Goal: Task Accomplishment & Management: Use online tool/utility

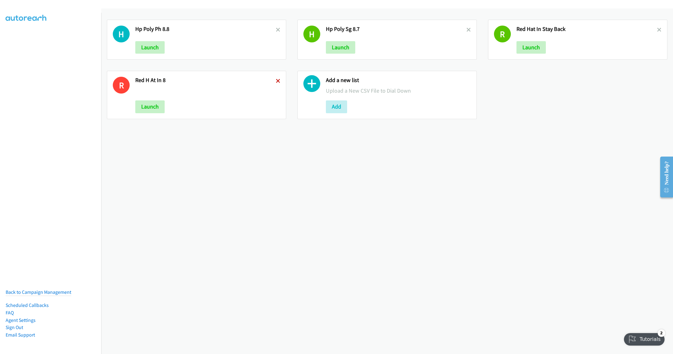
click at [276, 81] on icon at bounding box center [278, 81] width 4 height 4
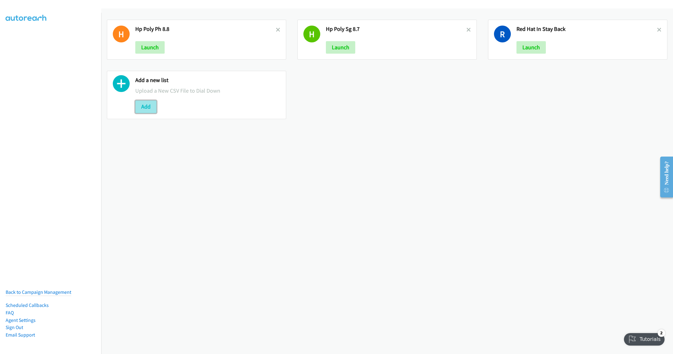
click at [140, 111] on button "Add" at bounding box center [145, 107] width 21 height 12
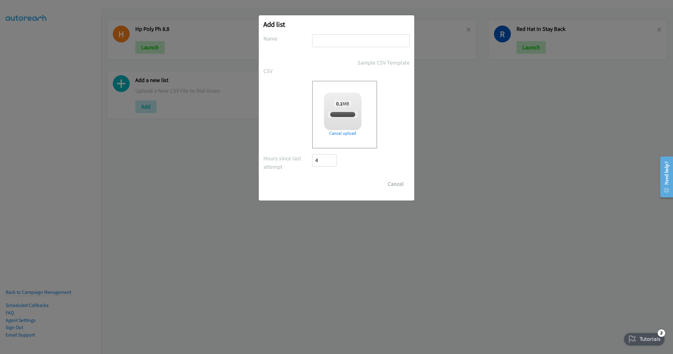
click at [342, 39] on input "text" at bounding box center [360, 40] width 97 height 13
checkbox input "true"
type input "Cisco Webex Lead Gen PH"
click at [320, 183] on input "Save List" at bounding box center [328, 184] width 33 height 12
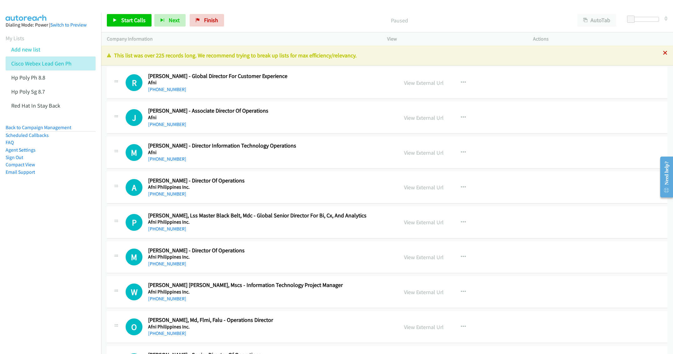
click at [663, 53] on icon at bounding box center [665, 53] width 4 height 4
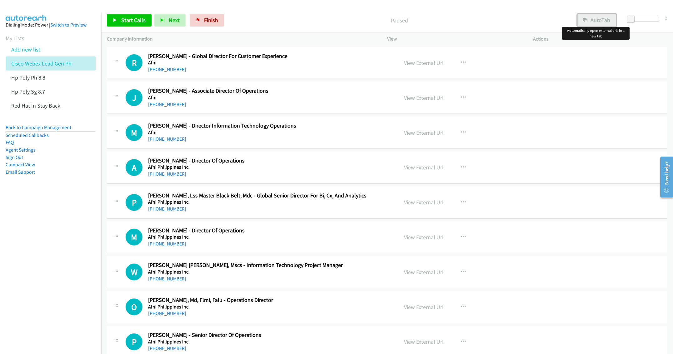
click at [601, 22] on button "AutoTab" at bounding box center [596, 20] width 39 height 12
click at [129, 19] on span "Start Calls" at bounding box center [133, 20] width 24 height 7
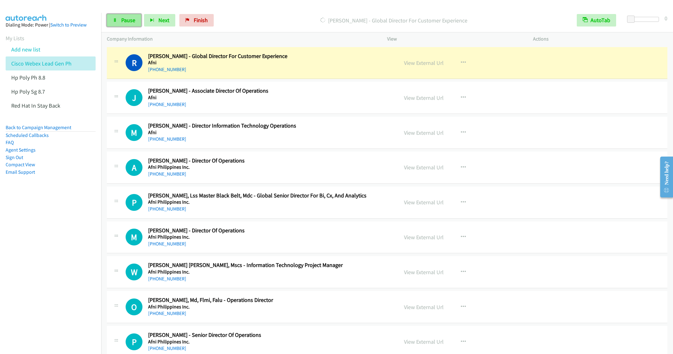
click at [117, 22] on link "Pause" at bounding box center [124, 20] width 34 height 12
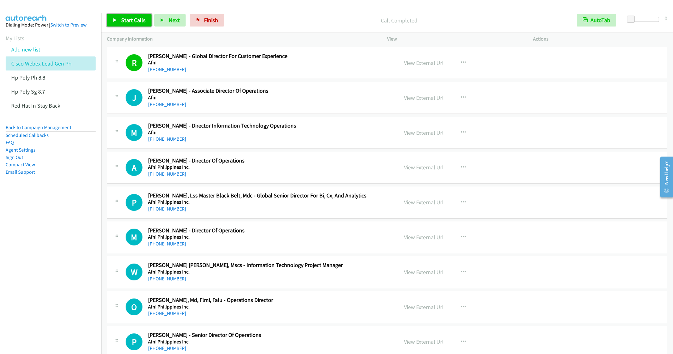
click at [120, 19] on link "Start Calls" at bounding box center [129, 20] width 45 height 12
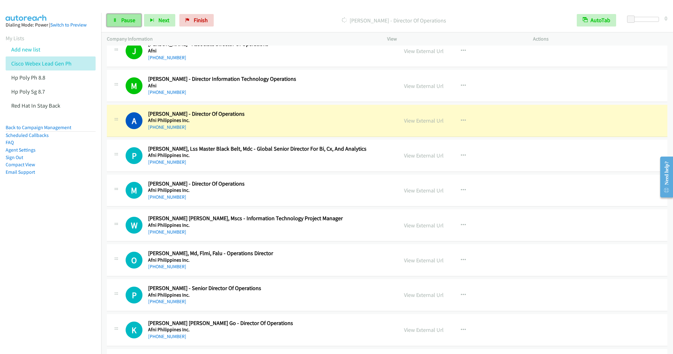
click at [127, 18] on span "Pause" at bounding box center [128, 20] width 14 height 7
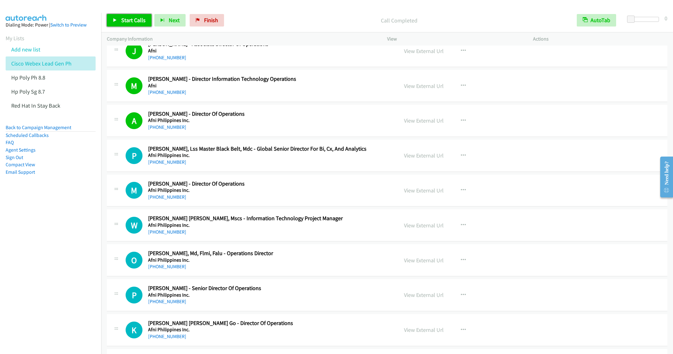
click at [128, 22] on span "Start Calls" at bounding box center [133, 20] width 24 height 7
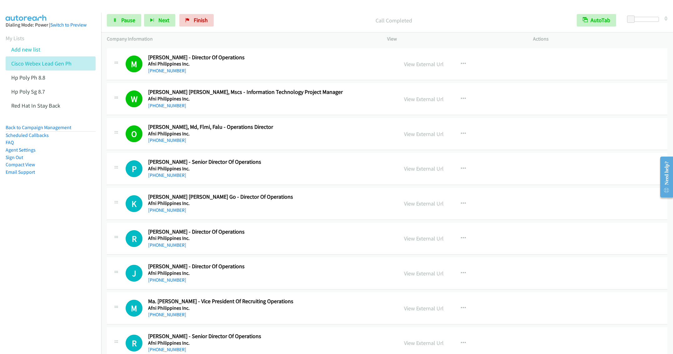
scroll to position [187, 0]
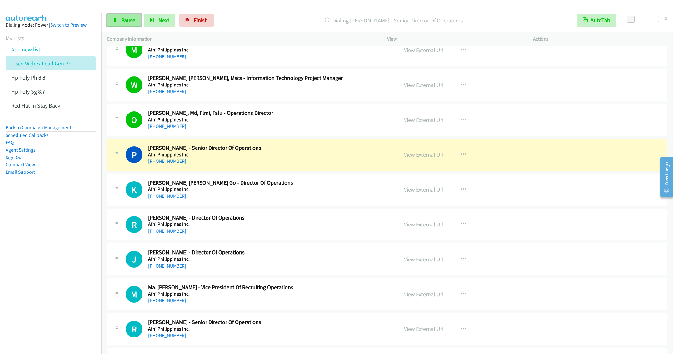
click at [116, 23] on link "Pause" at bounding box center [124, 20] width 34 height 12
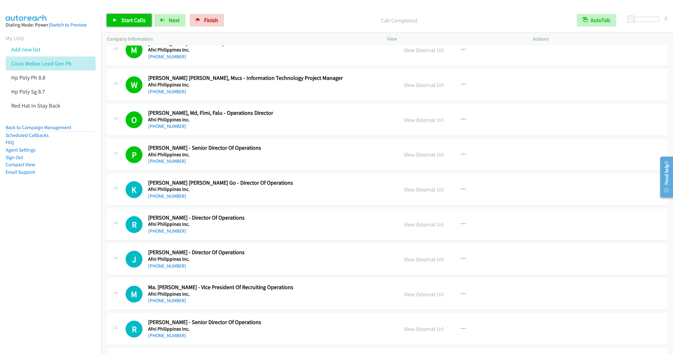
click at [130, 15] on link "Start Calls" at bounding box center [129, 20] width 45 height 12
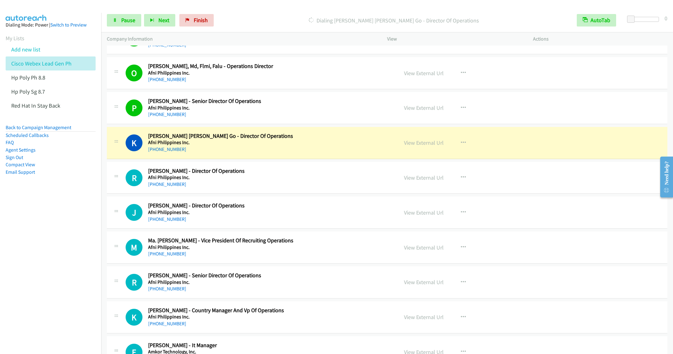
click at [66, 299] on nav "Dialing Mode: Power | Switch to Preview My Lists Add new list Cisco Webex Lead …" at bounding box center [51, 190] width 102 height 354
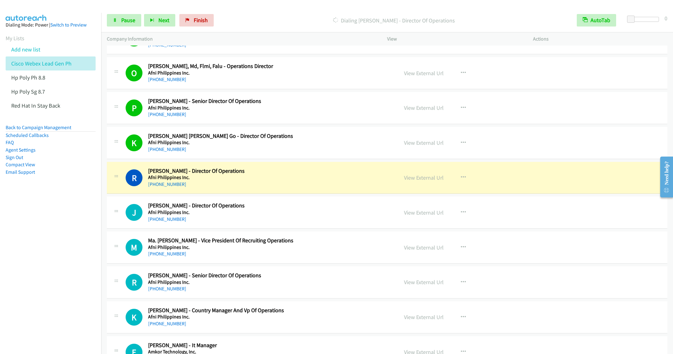
click at [37, 259] on nav "Dialing Mode: Power | Switch to Preview My Lists Add new list Cisco Webex Lead …" at bounding box center [51, 190] width 102 height 354
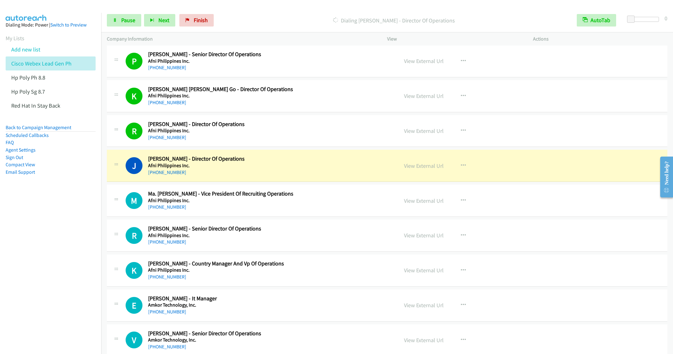
click at [56, 293] on nav "Dialing Mode: Power | Switch to Preview My Lists Add new list Cisco Webex Lead …" at bounding box center [51, 190] width 102 height 354
click at [126, 22] on span "Pause" at bounding box center [128, 20] width 14 height 7
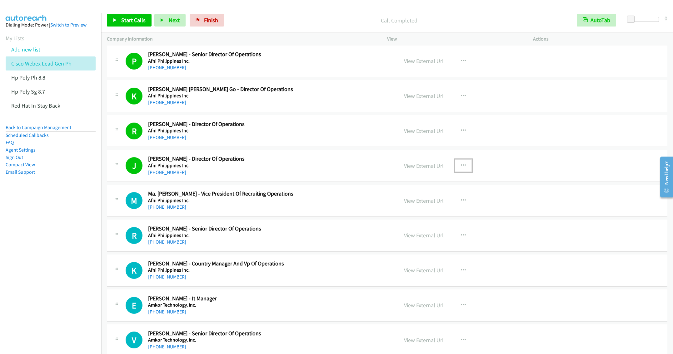
click at [459, 163] on button "button" at bounding box center [463, 166] width 17 height 12
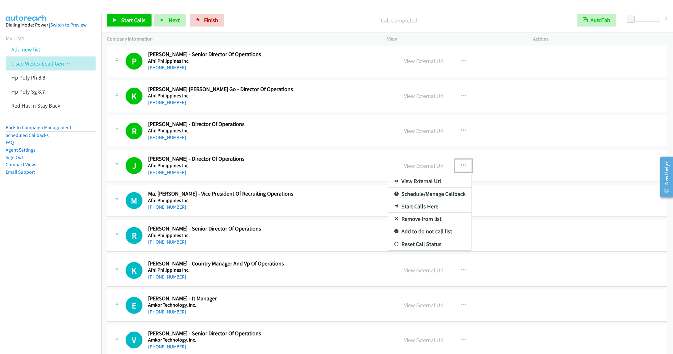
click at [413, 223] on link "Remove from list" at bounding box center [429, 219] width 83 height 12
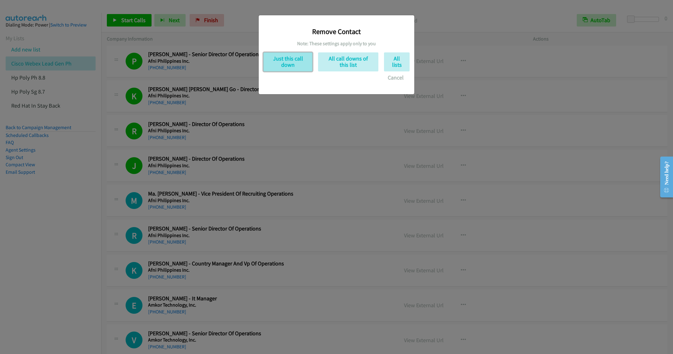
click at [297, 58] on button "Just this call down" at bounding box center [287, 61] width 49 height 19
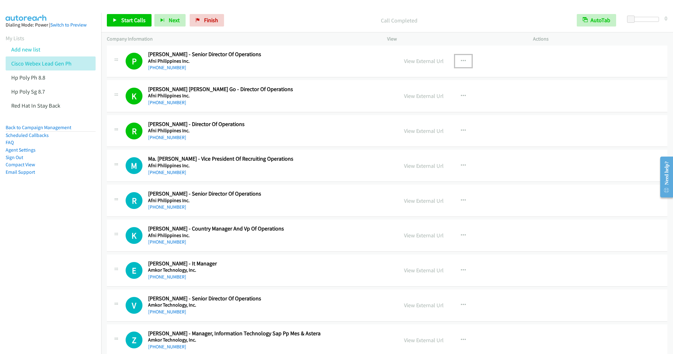
click at [456, 61] on button "button" at bounding box center [463, 61] width 17 height 12
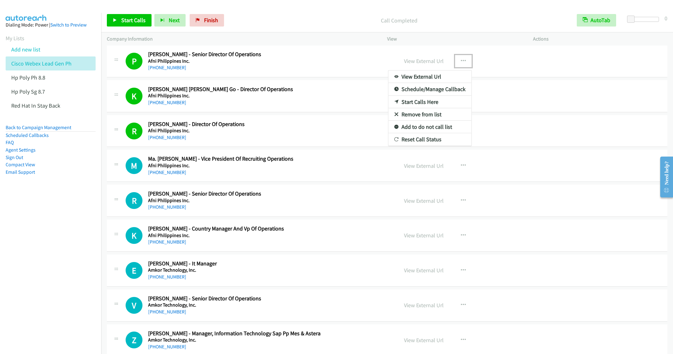
click at [410, 119] on link "Remove from list" at bounding box center [429, 114] width 83 height 12
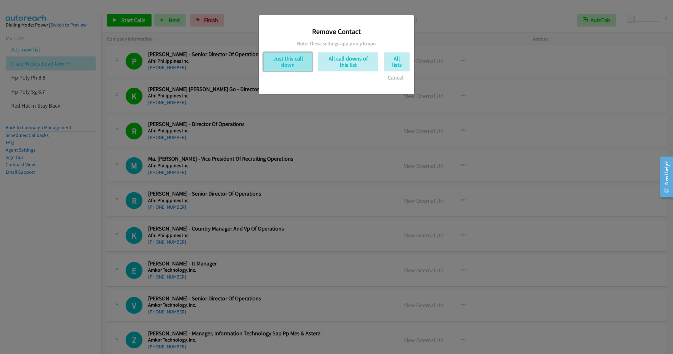
click at [272, 64] on button "Just this call down" at bounding box center [287, 61] width 49 height 19
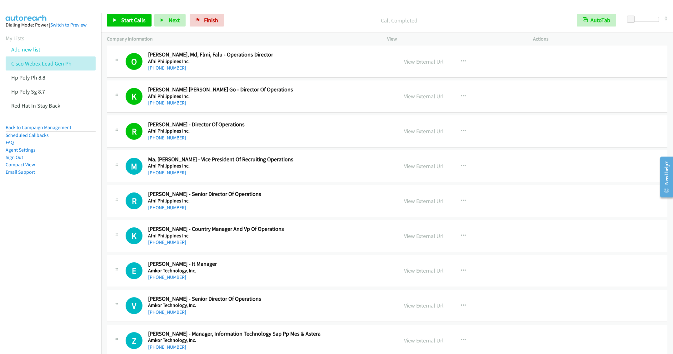
click at [61, 212] on nav "Dialing Mode: Power | Switch to Preview My Lists Add new list Cisco Webex Lead …" at bounding box center [51, 190] width 102 height 354
click at [461, 202] on icon "button" at bounding box center [463, 201] width 5 height 5
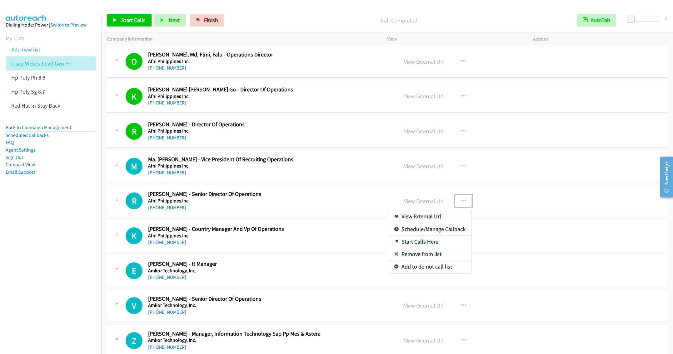
click at [406, 245] on link "Start Calls Here" at bounding box center [429, 242] width 83 height 12
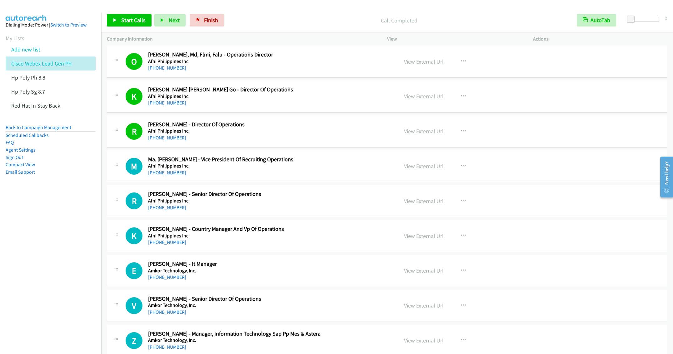
click at [121, 11] on div "Start Calls Pause Next Finish Call Completed AutoTab AutoTab 0" at bounding box center [387, 20] width 572 height 24
click at [119, 18] on link "Start Calls" at bounding box center [129, 20] width 45 height 12
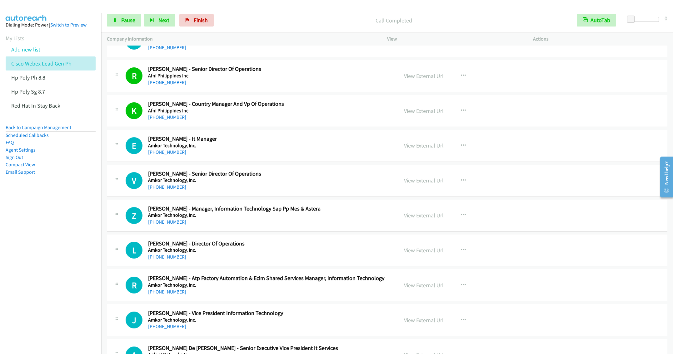
scroll to position [386, 0]
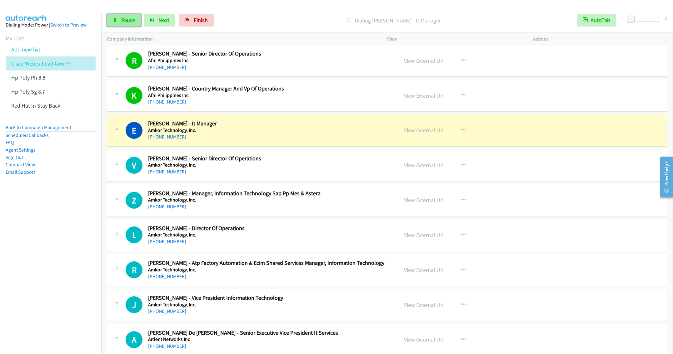
click at [118, 19] on link "Pause" at bounding box center [124, 20] width 34 height 12
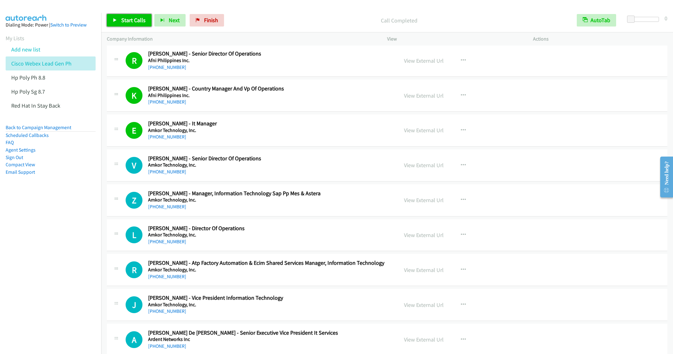
click at [133, 24] on link "Start Calls" at bounding box center [129, 20] width 45 height 12
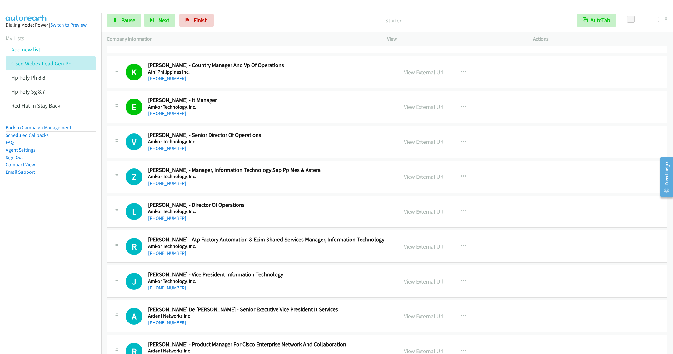
scroll to position [433, 0]
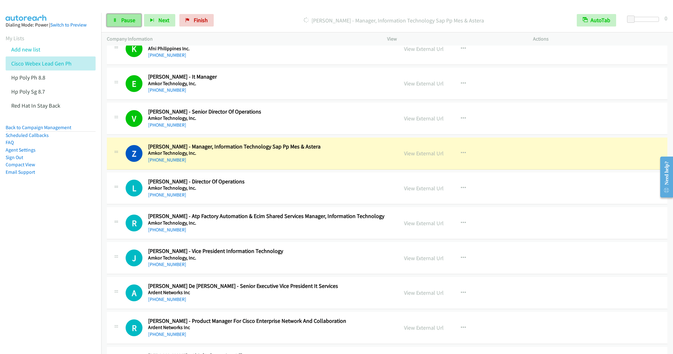
drag, startPoint x: 116, startPoint y: 22, endPoint x: 119, endPoint y: 22, distance: 3.8
click at [116, 22] on icon at bounding box center [115, 20] width 4 height 4
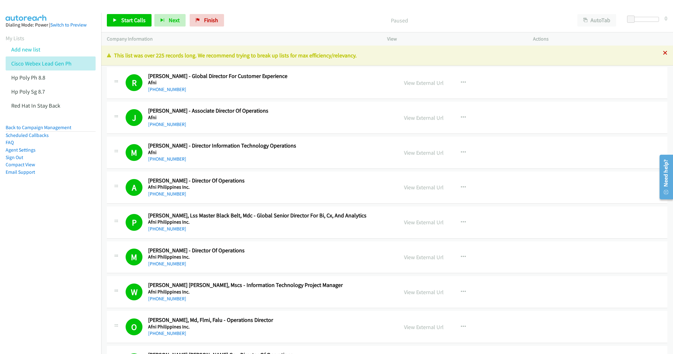
click at [663, 54] on icon at bounding box center [665, 53] width 4 height 4
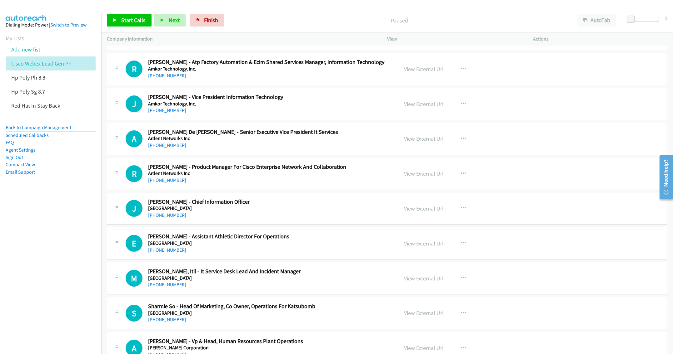
scroll to position [515, 0]
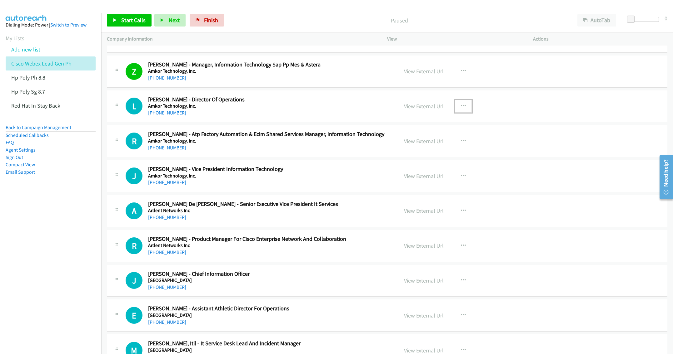
click at [461, 108] on icon "button" at bounding box center [463, 106] width 5 height 5
click at [424, 150] on link "Start Calls Here" at bounding box center [429, 147] width 83 height 12
click at [594, 21] on button "AutoTab" at bounding box center [596, 20] width 39 height 12
click at [135, 18] on span "Start Calls" at bounding box center [133, 20] width 24 height 7
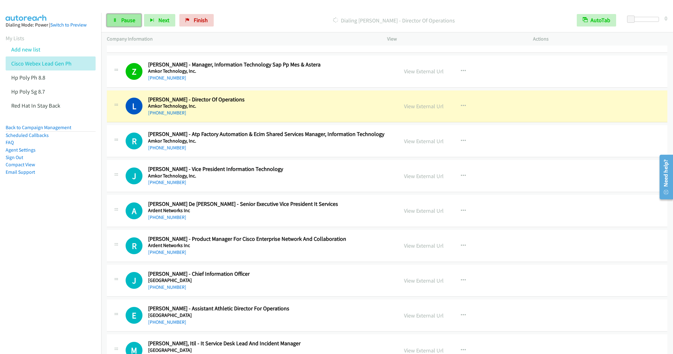
click at [120, 26] on link "Pause" at bounding box center [124, 20] width 34 height 12
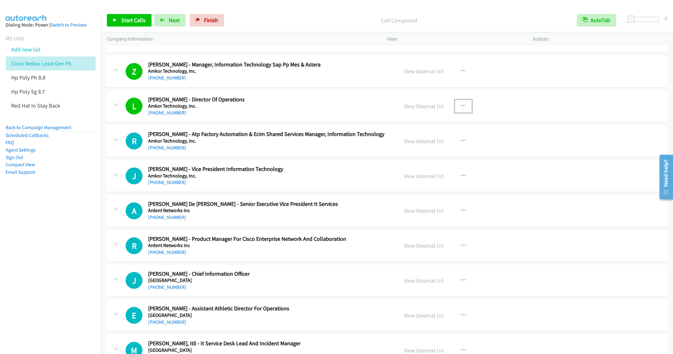
click at [461, 109] on icon "button" at bounding box center [463, 106] width 5 height 5
click at [406, 161] on link "Remove from list" at bounding box center [429, 159] width 83 height 12
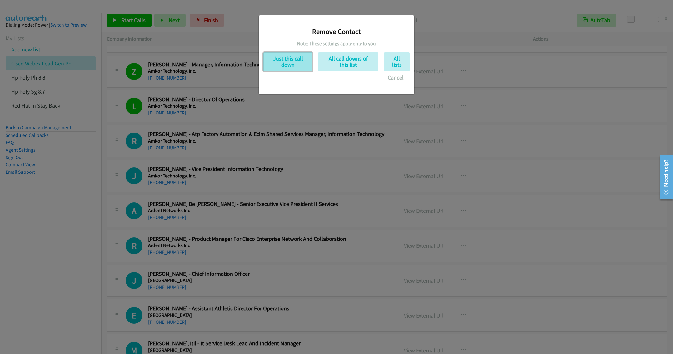
click at [287, 67] on button "Just this call down" at bounding box center [287, 61] width 49 height 19
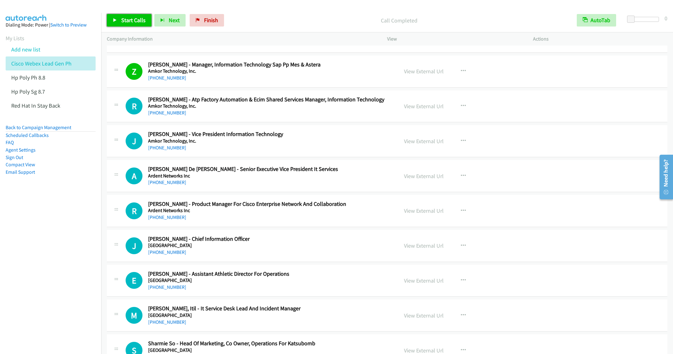
click at [125, 22] on span "Start Calls" at bounding box center [133, 20] width 24 height 7
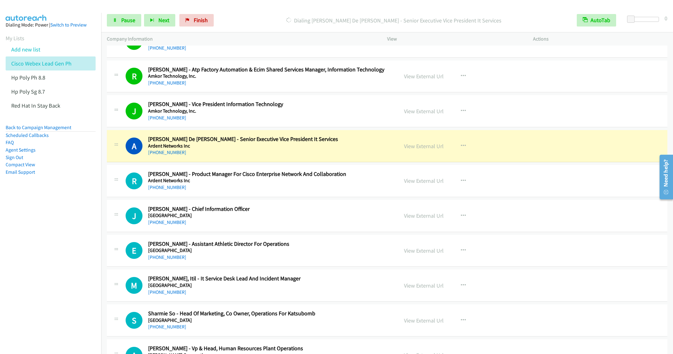
scroll to position [562, 0]
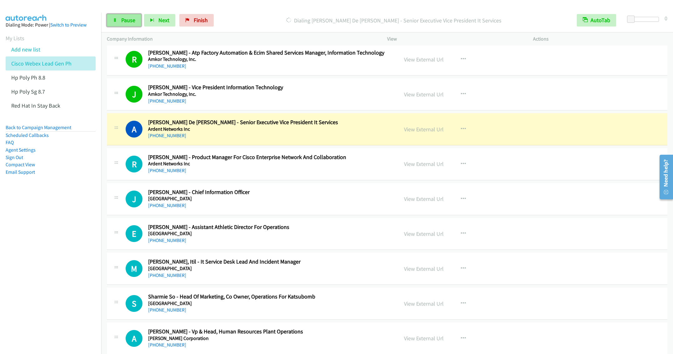
click at [126, 22] on span "Pause" at bounding box center [128, 20] width 14 height 7
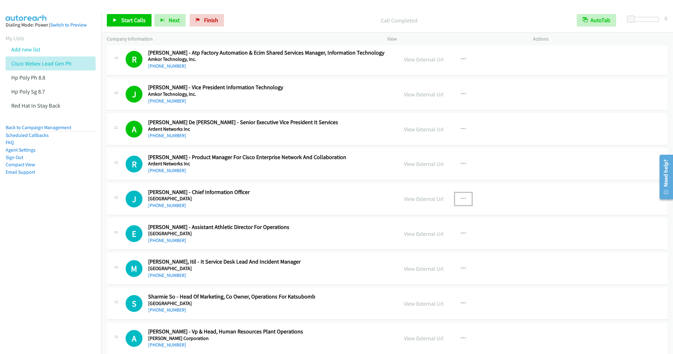
click at [461, 202] on icon "button" at bounding box center [463, 199] width 5 height 5
click at [414, 245] on link "Start Calls Here" at bounding box center [429, 240] width 83 height 12
click at [131, 15] on link "Start Calls" at bounding box center [129, 20] width 45 height 12
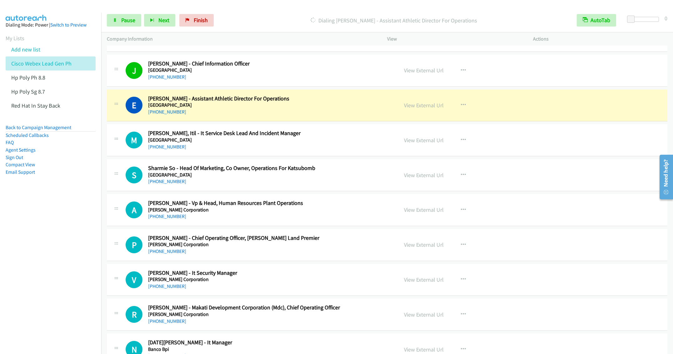
scroll to position [703, 0]
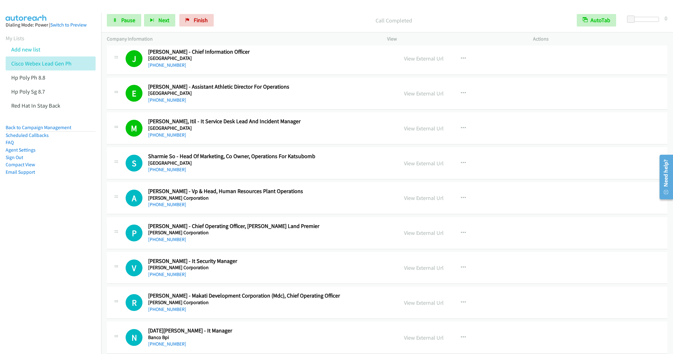
click at [245, 171] on div "[PHONE_NUMBER]" at bounding box center [268, 169] width 241 height 7
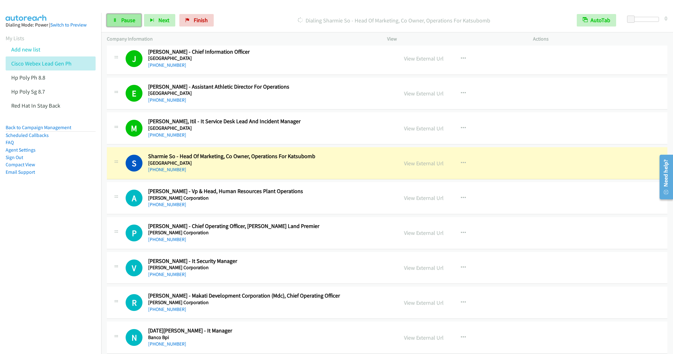
click at [124, 23] on span "Pause" at bounding box center [128, 20] width 14 height 7
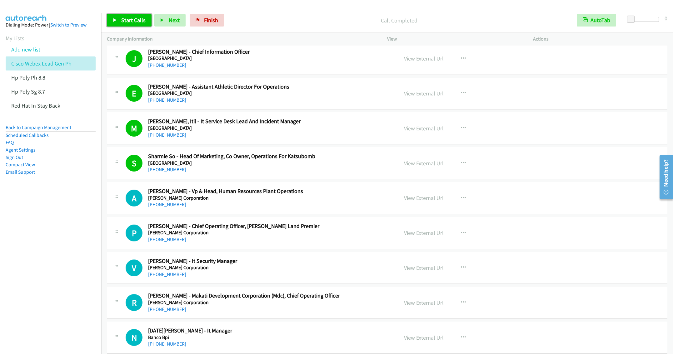
click at [131, 16] on link "Start Calls" at bounding box center [129, 20] width 45 height 12
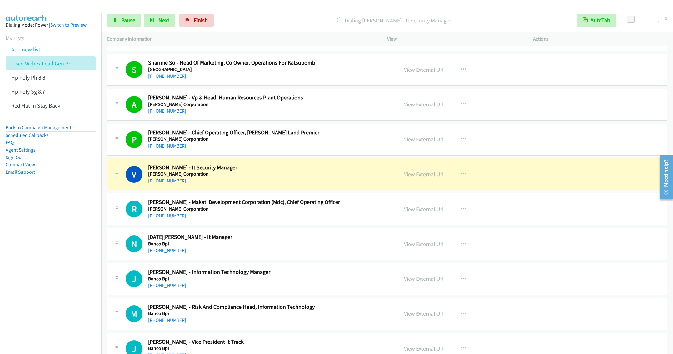
scroll to position [843, 0]
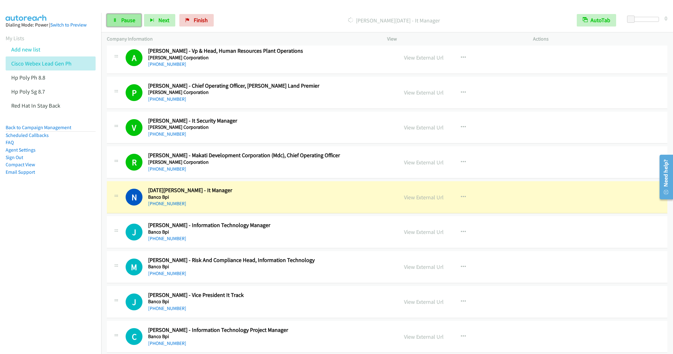
click at [126, 23] on span "Pause" at bounding box center [128, 20] width 14 height 7
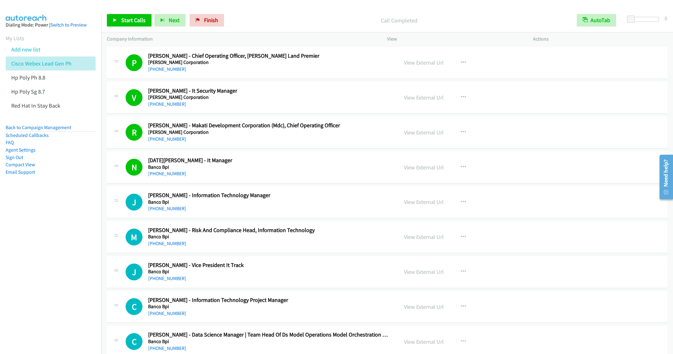
scroll to position [890, 0]
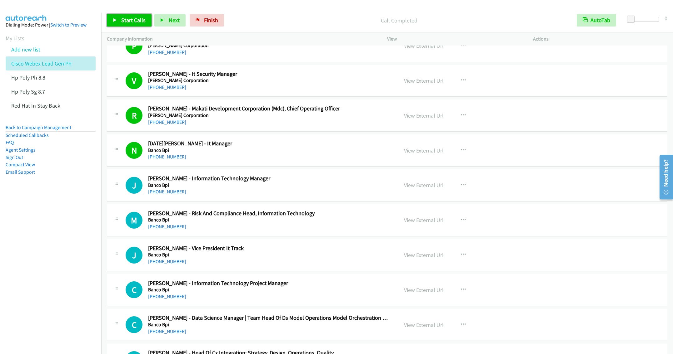
click at [130, 18] on span "Start Calls" at bounding box center [133, 20] width 24 height 7
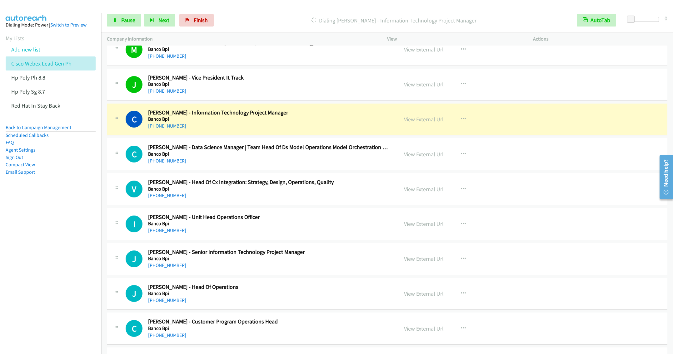
scroll to position [1078, 0]
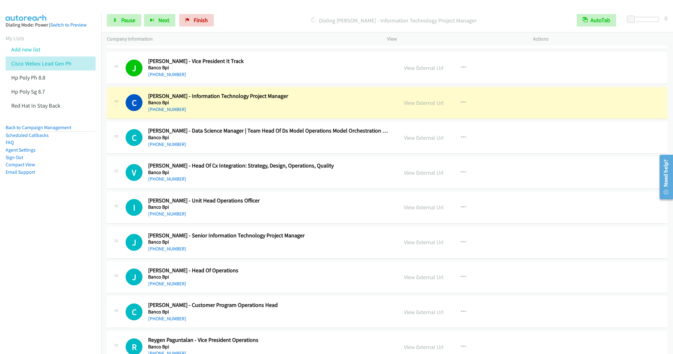
click at [239, 141] on h5 "Banco Bpi" at bounding box center [268, 138] width 241 height 6
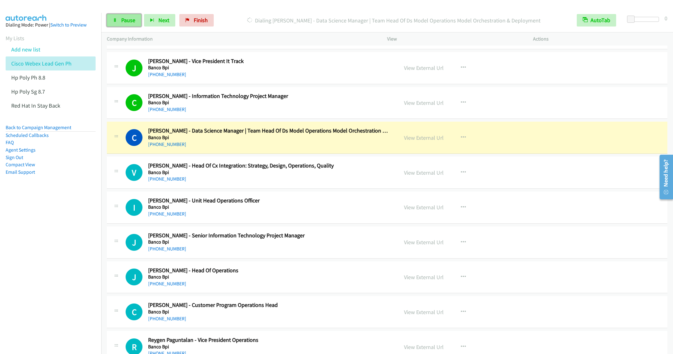
click at [122, 20] on span "Pause" at bounding box center [128, 20] width 14 height 7
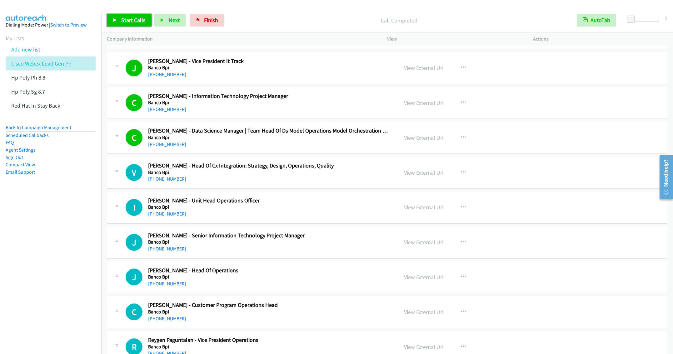
click at [128, 22] on span "Start Calls" at bounding box center [133, 20] width 24 height 7
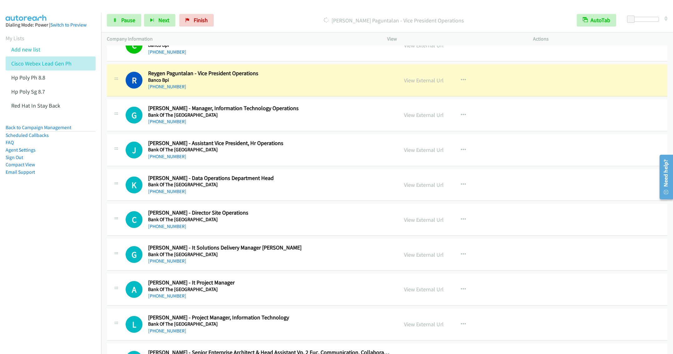
scroll to position [1359, 0]
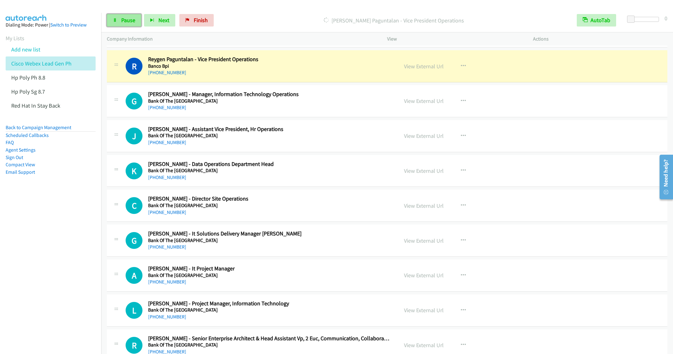
click at [121, 23] on span "Pause" at bounding box center [128, 20] width 14 height 7
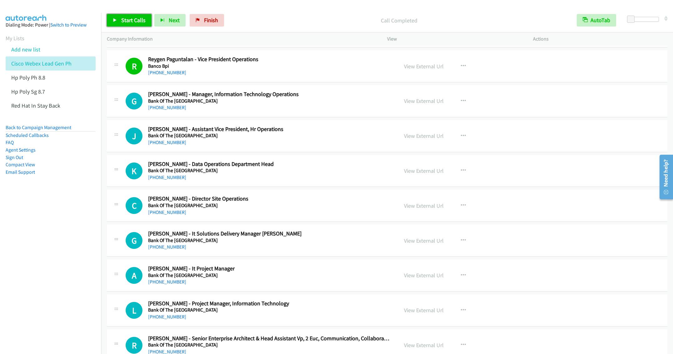
click at [128, 24] on link "Start Calls" at bounding box center [129, 20] width 45 height 12
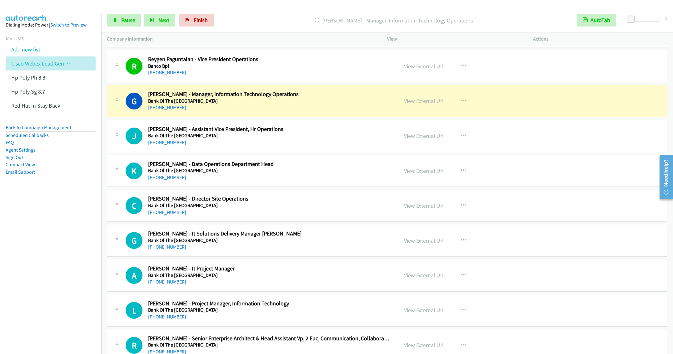
click at [31, 226] on nav "Dialing Mode: Power | Switch to Preview My Lists Add new list Cisco Webex Lead …" at bounding box center [51, 190] width 102 height 354
click at [120, 23] on link "Pause" at bounding box center [124, 20] width 34 height 12
click at [461, 173] on icon "button" at bounding box center [463, 170] width 5 height 5
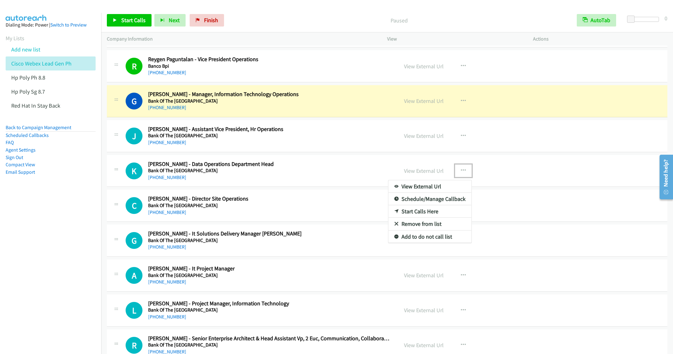
click at [421, 218] on link "Start Calls Here" at bounding box center [429, 212] width 83 height 12
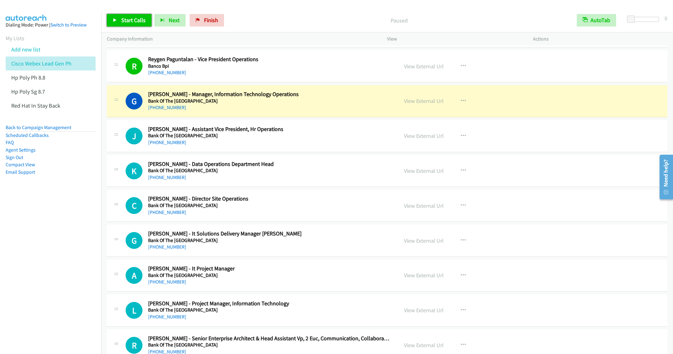
click at [131, 23] on span "Start Calls" at bounding box center [133, 20] width 24 height 7
click at [122, 19] on span "Pause" at bounding box center [128, 20] width 14 height 7
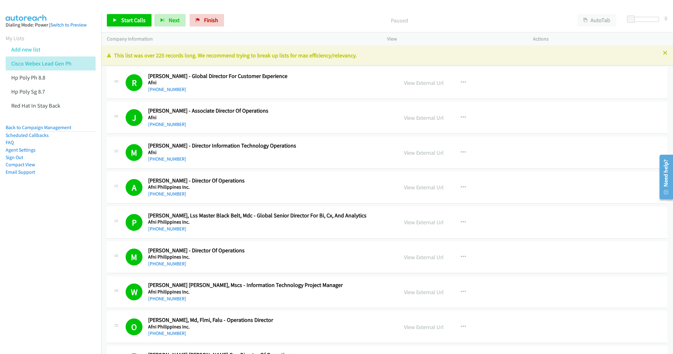
click at [655, 54] on p "This list was over 225 records long. We recommend trying to break up lists for …" at bounding box center [387, 55] width 560 height 8
click at [663, 52] on icon at bounding box center [665, 53] width 4 height 4
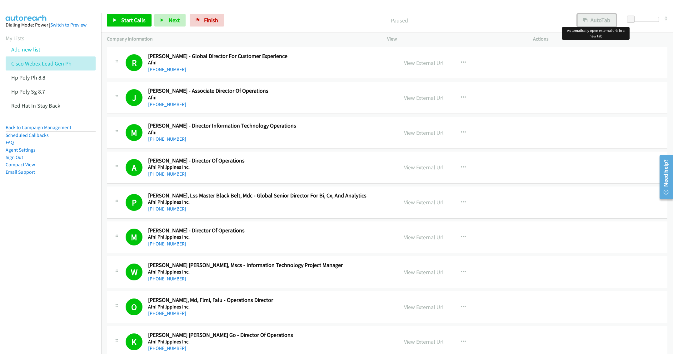
click at [599, 18] on button "AutoTab" at bounding box center [596, 20] width 39 height 12
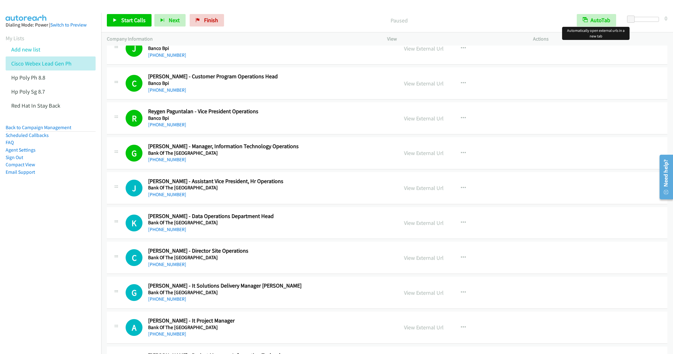
scroll to position [1405, 0]
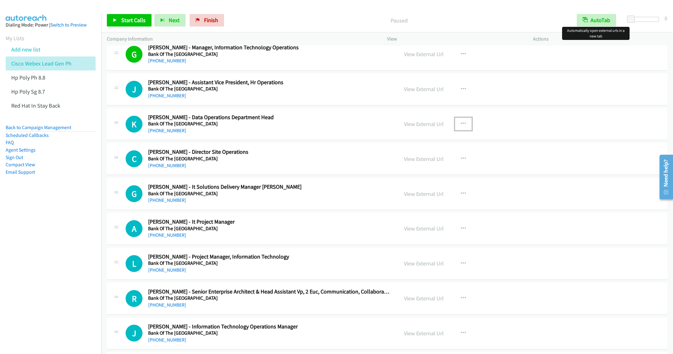
click at [461, 126] on icon "button" at bounding box center [463, 123] width 5 height 5
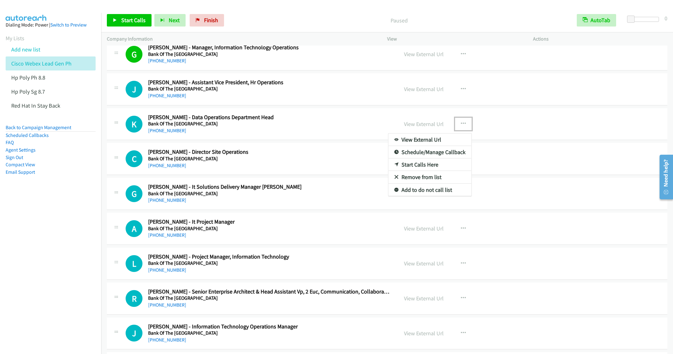
click at [414, 171] on link "Start Calls Here" at bounding box center [429, 165] width 83 height 12
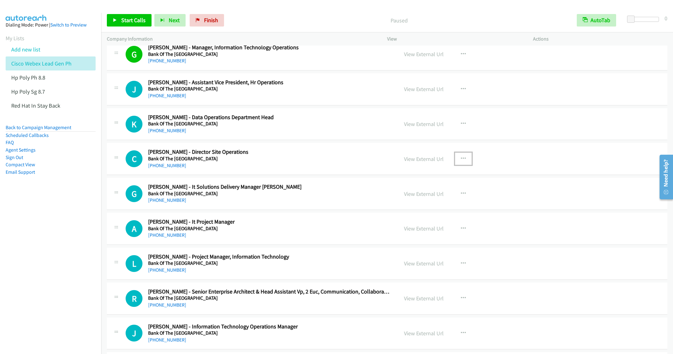
click at [462, 161] on icon "button" at bounding box center [463, 158] width 5 height 5
click at [413, 206] on link "Start Calls Here" at bounding box center [429, 200] width 83 height 12
click at [122, 22] on span "Start Calls" at bounding box center [133, 20] width 24 height 7
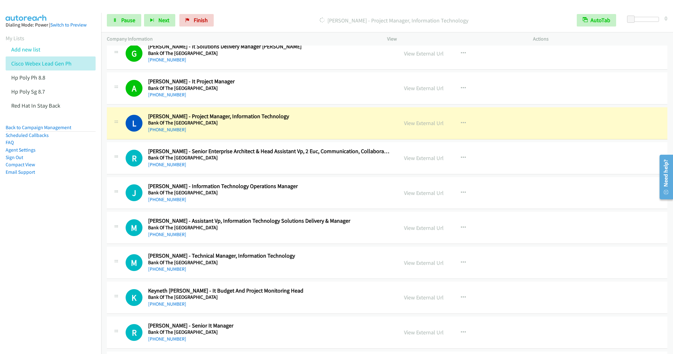
scroll to position [1593, 0]
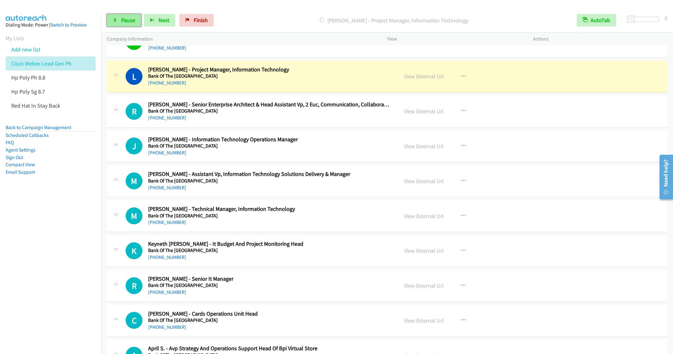
click at [122, 24] on link "Pause" at bounding box center [124, 20] width 34 height 12
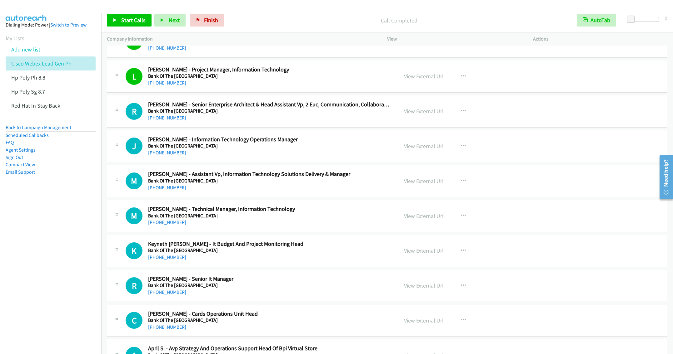
click at [245, 122] on div "[PHONE_NUMBER]" at bounding box center [268, 117] width 241 height 7
click at [121, 14] on link "Start Calls" at bounding box center [129, 20] width 45 height 12
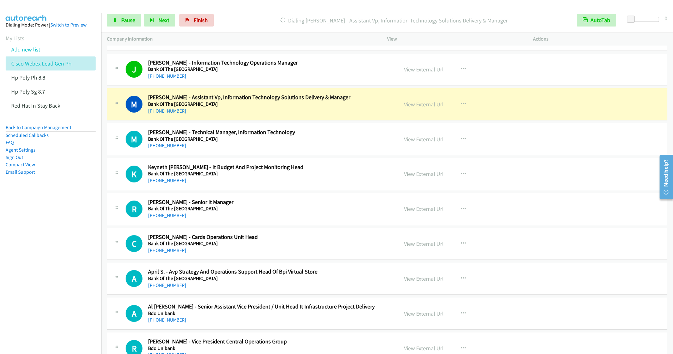
scroll to position [1687, 0]
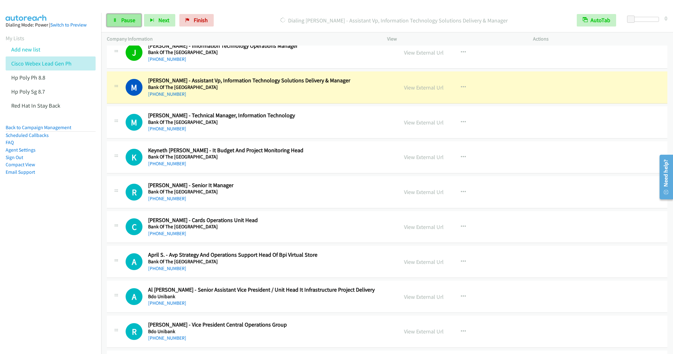
click at [128, 21] on span "Pause" at bounding box center [128, 20] width 14 height 7
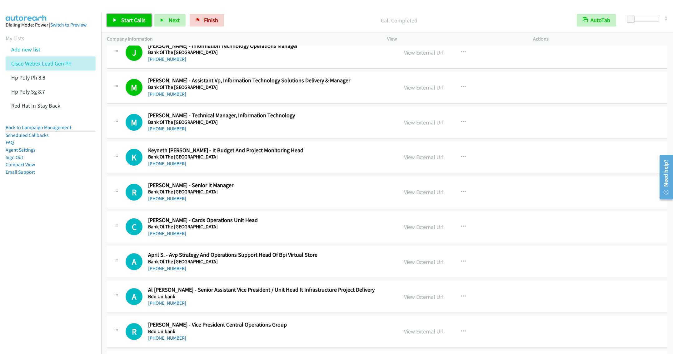
click at [134, 20] on span "Start Calls" at bounding box center [133, 20] width 24 height 7
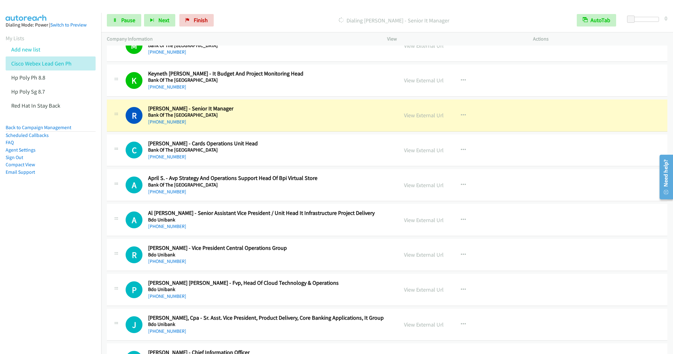
scroll to position [1780, 0]
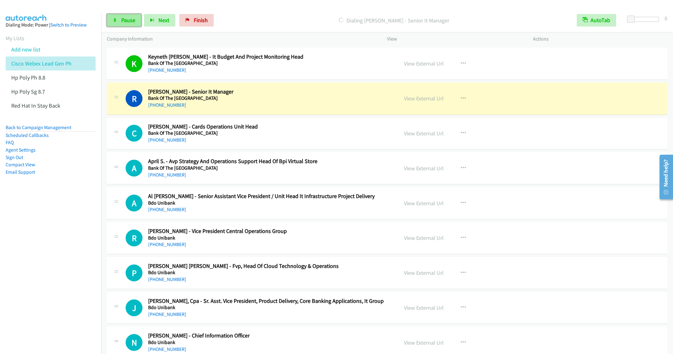
click at [123, 24] on link "Pause" at bounding box center [124, 20] width 34 height 12
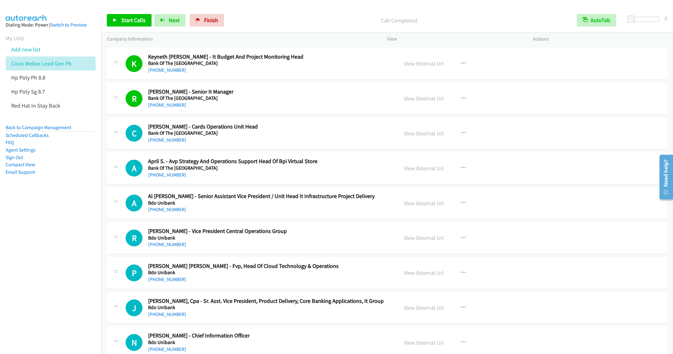
scroll to position [1827, 0]
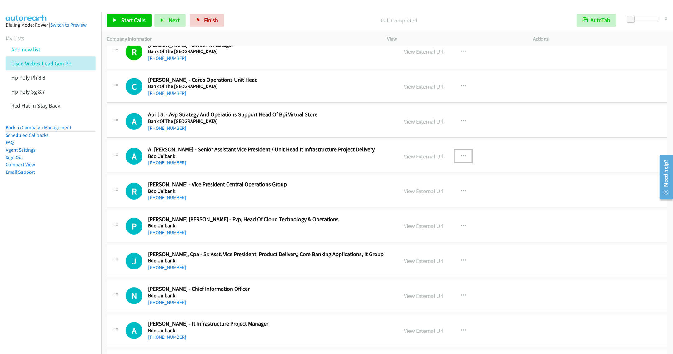
click at [462, 159] on icon "button" at bounding box center [463, 156] width 5 height 5
click at [418, 204] on link "Start Calls Here" at bounding box center [429, 197] width 83 height 12
click at [120, 24] on link "Start Calls" at bounding box center [129, 20] width 45 height 12
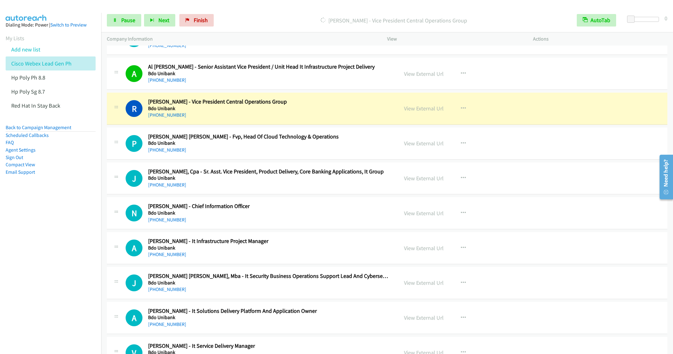
scroll to position [1921, 0]
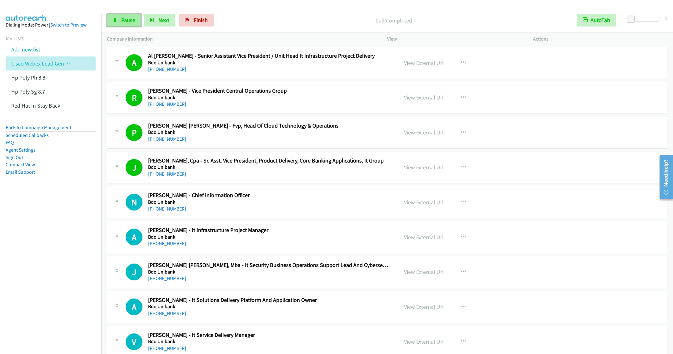
click at [120, 24] on link "Pause" at bounding box center [124, 20] width 34 height 12
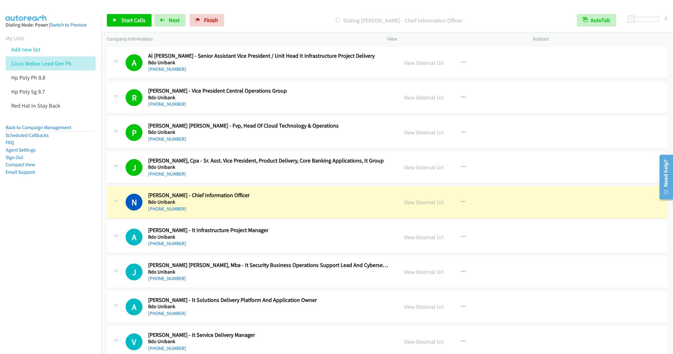
scroll to position [1968, 0]
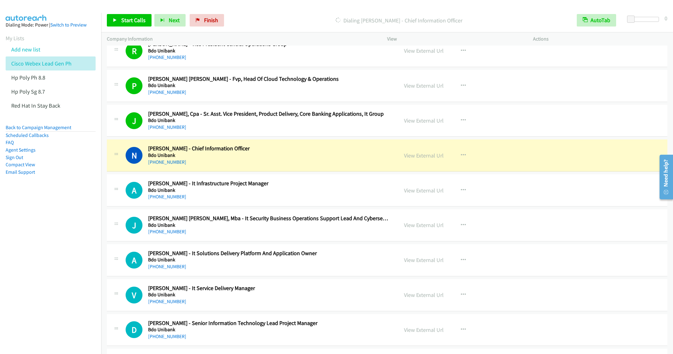
click at [285, 166] on div "[PHONE_NUMBER]" at bounding box center [268, 162] width 241 height 7
click at [306, 166] on div "[PHONE_NUMBER]" at bounding box center [268, 162] width 241 height 7
click at [322, 194] on h5 "Bdo Unibank" at bounding box center [268, 190] width 241 height 6
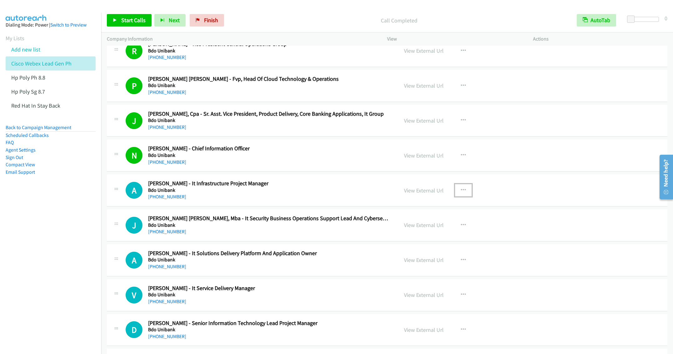
click at [455, 197] on button "button" at bounding box center [463, 190] width 17 height 12
click at [409, 238] on link "Start Calls Here" at bounding box center [429, 231] width 83 height 12
click at [125, 20] on span "Start Calls" at bounding box center [133, 20] width 24 height 7
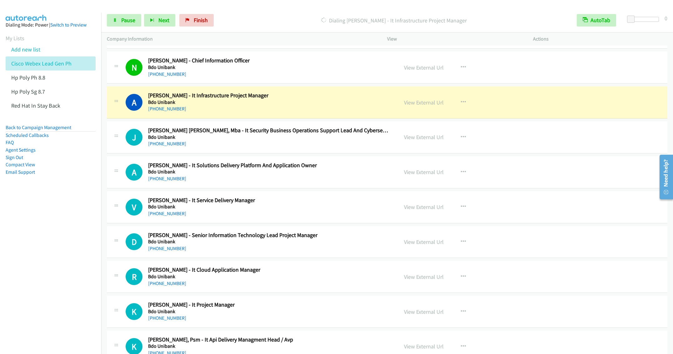
scroll to position [2061, 0]
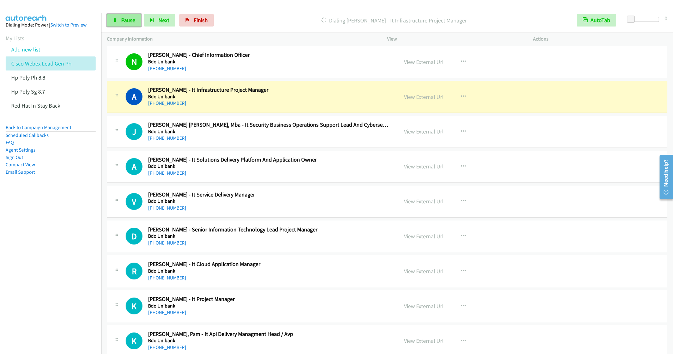
click at [127, 24] on link "Pause" at bounding box center [124, 20] width 34 height 12
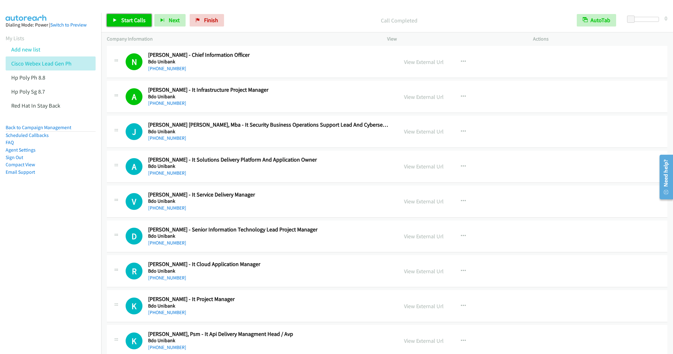
click at [130, 19] on span "Start Calls" at bounding box center [133, 20] width 24 height 7
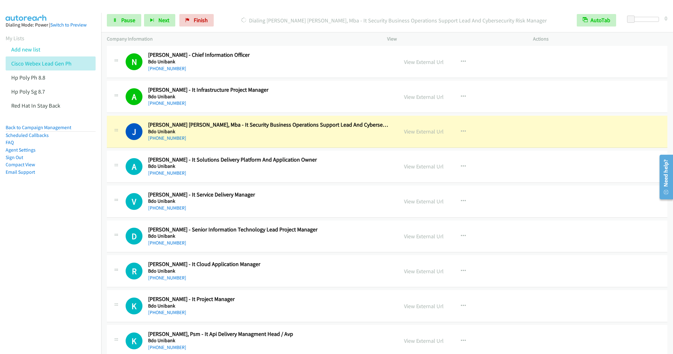
click at [232, 148] on div "J Callback Scheduled [PERSON_NAME] [PERSON_NAME], Mba - It Security Business Op…" at bounding box center [387, 132] width 560 height 32
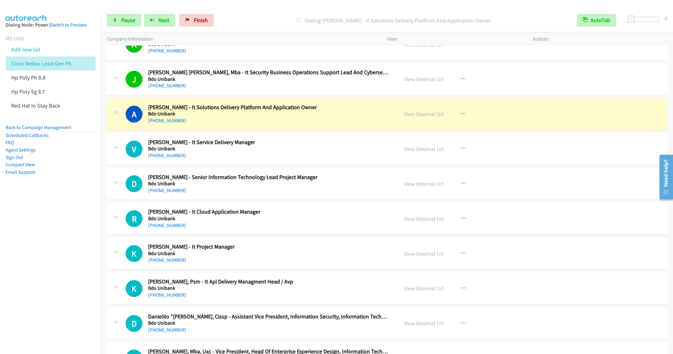
scroll to position [2155, 0]
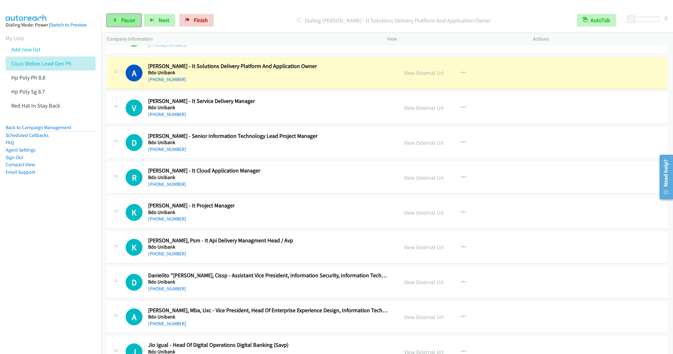
click at [116, 22] on link "Pause" at bounding box center [124, 20] width 34 height 12
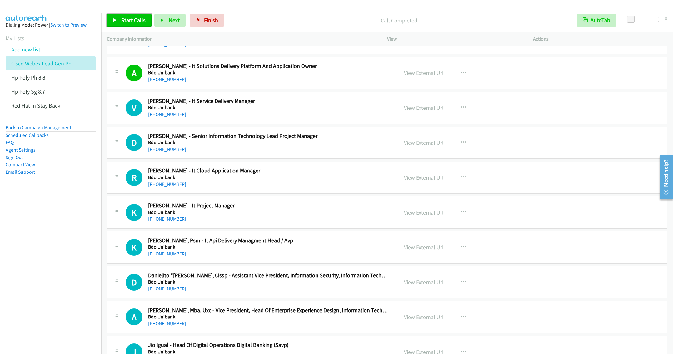
click at [123, 20] on span "Start Calls" at bounding box center [133, 20] width 24 height 7
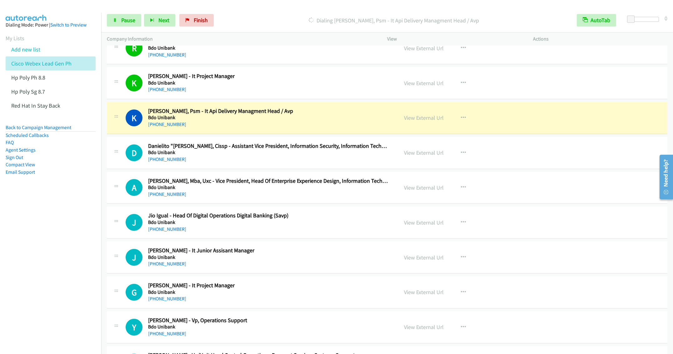
scroll to position [2296, 0]
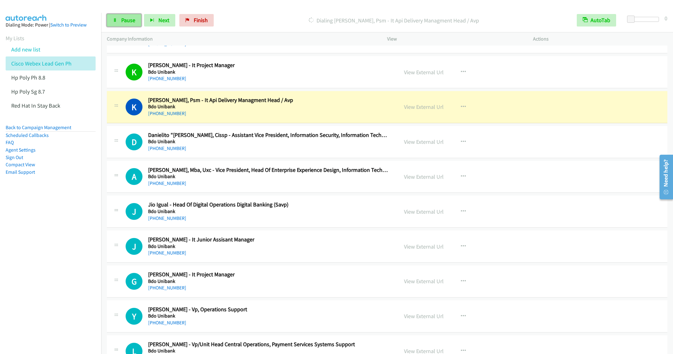
click at [120, 21] on link "Pause" at bounding box center [124, 20] width 34 height 12
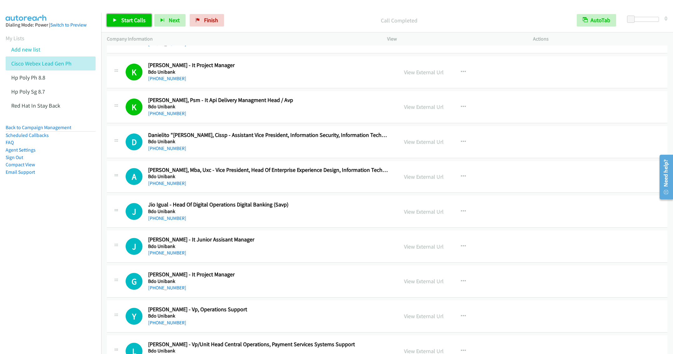
click at [132, 21] on span "Start Calls" at bounding box center [133, 20] width 24 height 7
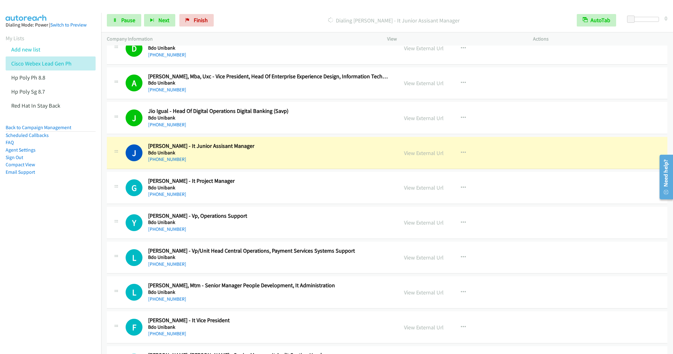
scroll to position [2436, 0]
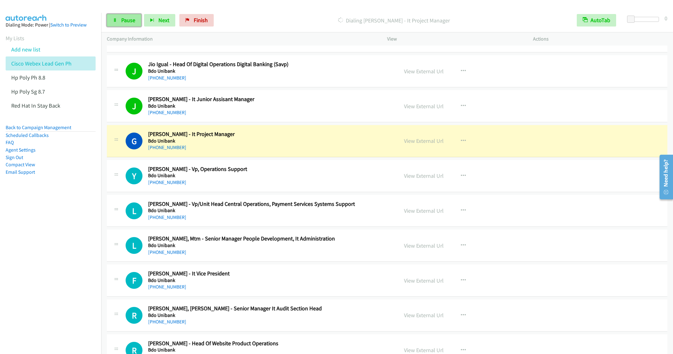
click at [126, 21] on span "Pause" at bounding box center [128, 20] width 14 height 7
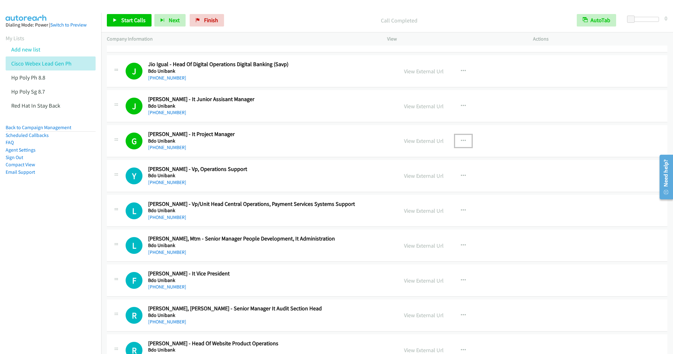
click at [461, 144] on icon "button" at bounding box center [463, 141] width 5 height 5
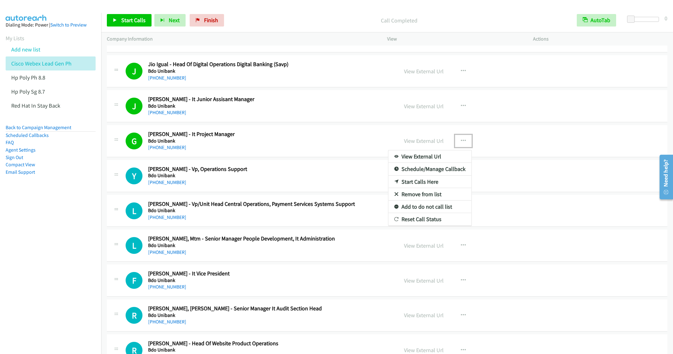
click at [414, 201] on link "Remove from list" at bounding box center [429, 194] width 83 height 12
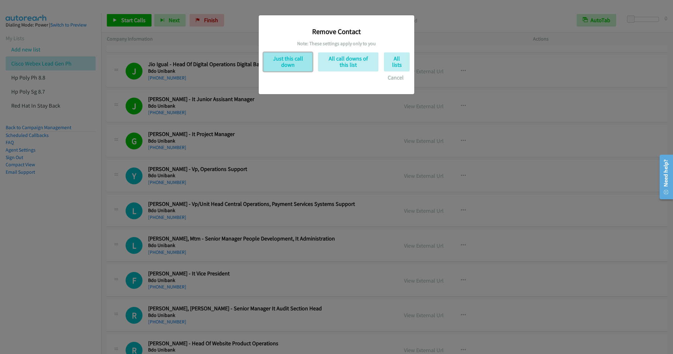
click at [281, 67] on button "Just this call down" at bounding box center [287, 61] width 49 height 19
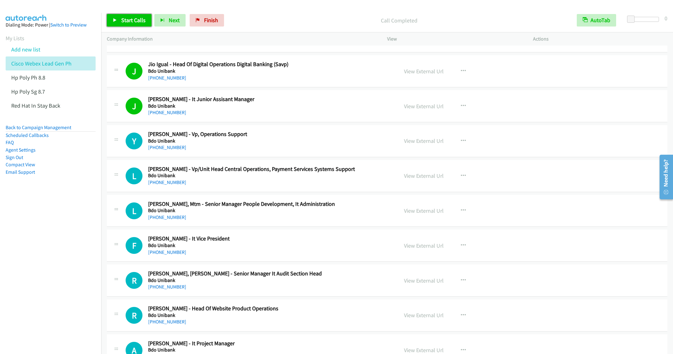
click at [129, 21] on span "Start Calls" at bounding box center [133, 20] width 24 height 7
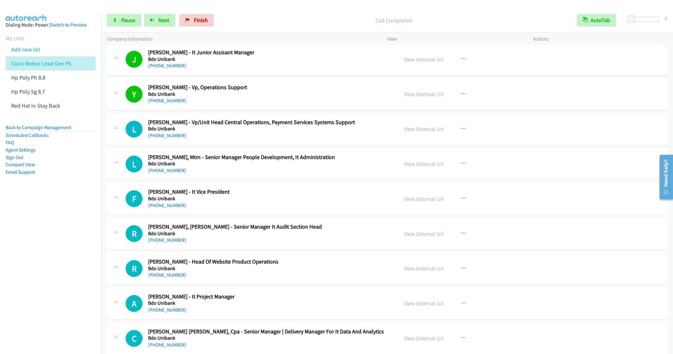
click at [222, 140] on div "[PHONE_NUMBER]" at bounding box center [268, 135] width 241 height 7
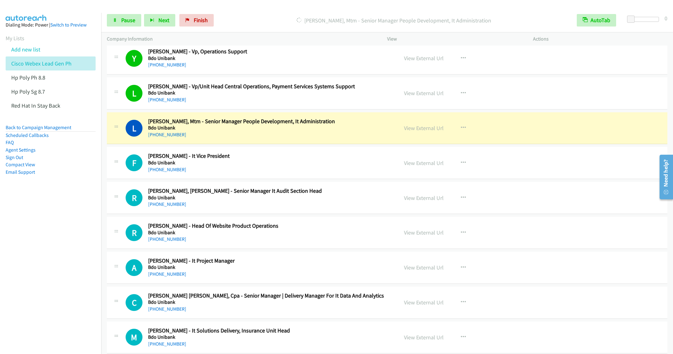
scroll to position [2530, 0]
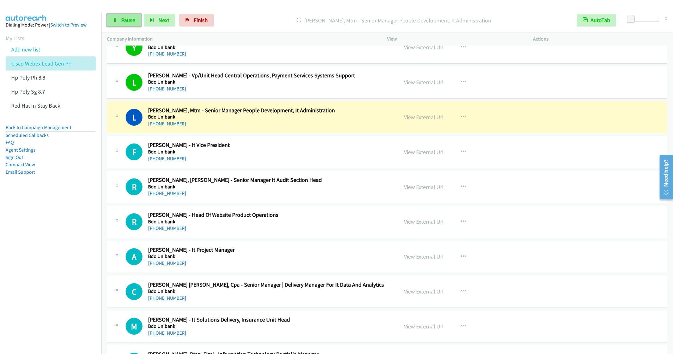
click at [123, 21] on span "Pause" at bounding box center [128, 20] width 14 height 7
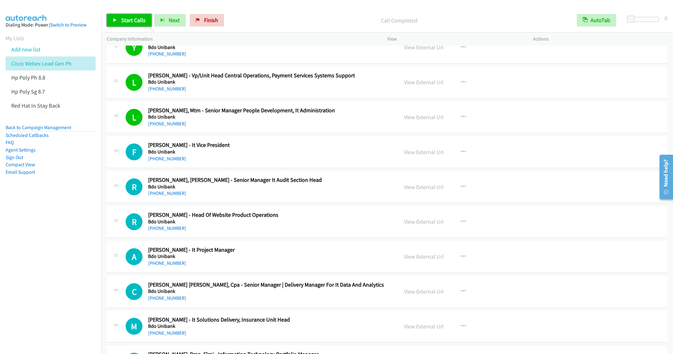
click at [132, 19] on span "Start Calls" at bounding box center [133, 20] width 24 height 7
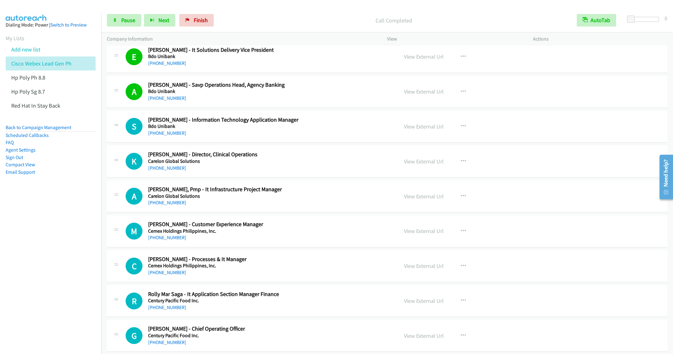
scroll to position [2951, 0]
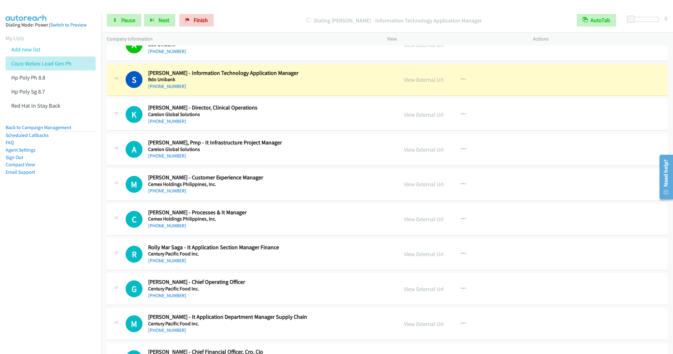
click at [278, 131] on div "K Callback Scheduled [PERSON_NAME] - Director, Clinical Operations Carelon Glob…" at bounding box center [387, 115] width 560 height 32
click at [461, 117] on icon "button" at bounding box center [463, 114] width 5 height 5
click at [412, 174] on link "Remove from list" at bounding box center [429, 168] width 83 height 12
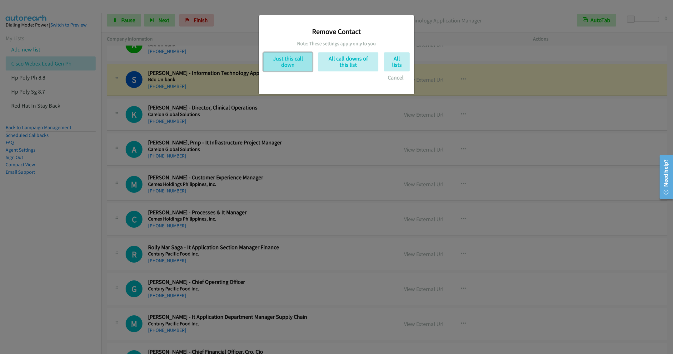
click at [291, 68] on button "Just this call down" at bounding box center [287, 61] width 49 height 19
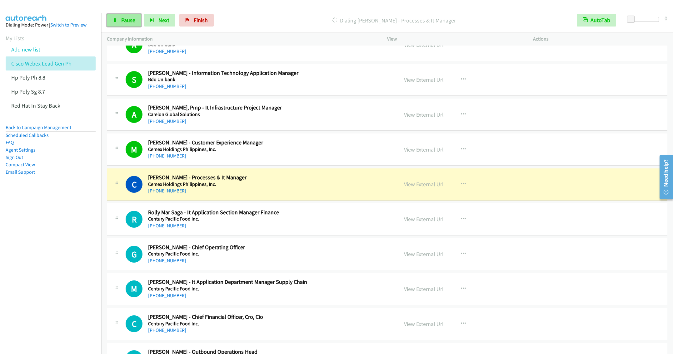
click at [122, 23] on span "Pause" at bounding box center [128, 20] width 14 height 7
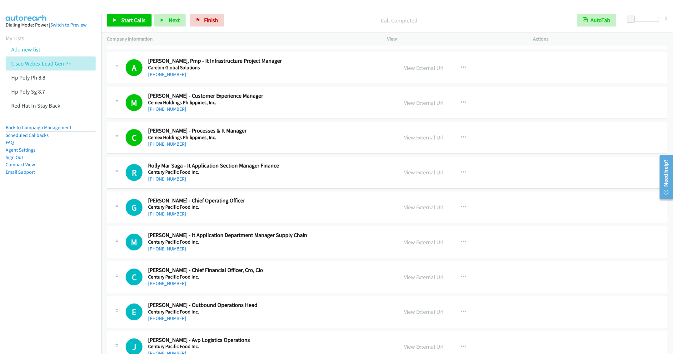
scroll to position [3045, 0]
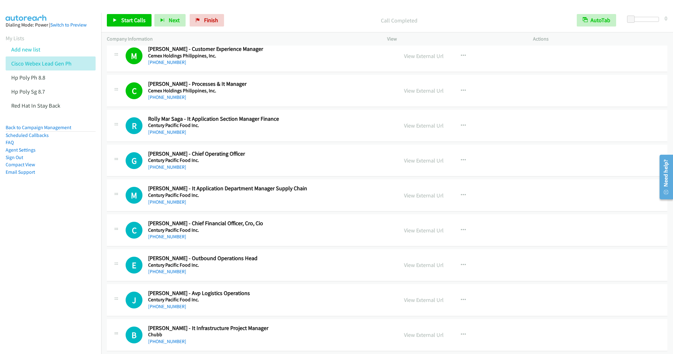
click at [271, 171] on div "[PHONE_NUMBER]" at bounding box center [268, 167] width 241 height 7
click at [123, 20] on span "Start Calls" at bounding box center [133, 20] width 24 height 7
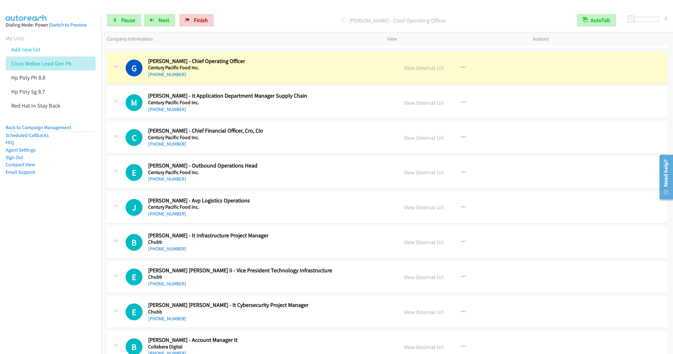
scroll to position [3139, 0]
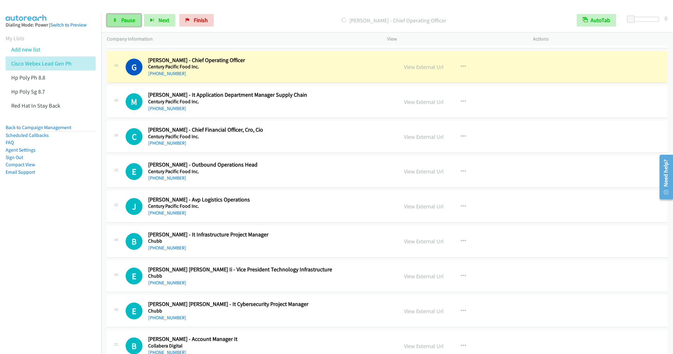
click at [123, 18] on span "Pause" at bounding box center [128, 20] width 14 height 7
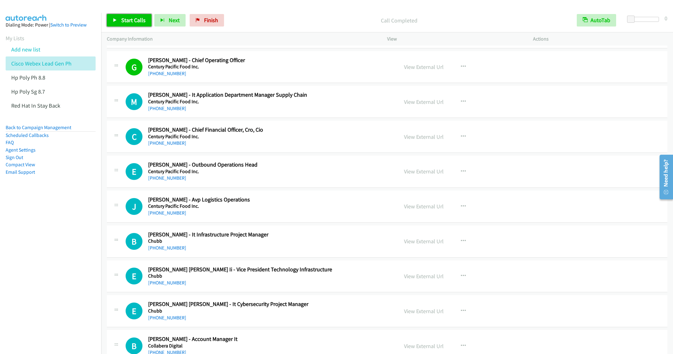
click at [129, 20] on span "Start Calls" at bounding box center [133, 20] width 24 height 7
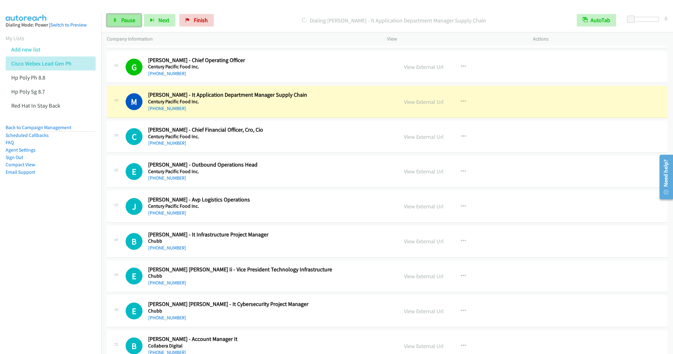
click at [120, 22] on link "Pause" at bounding box center [124, 20] width 34 height 12
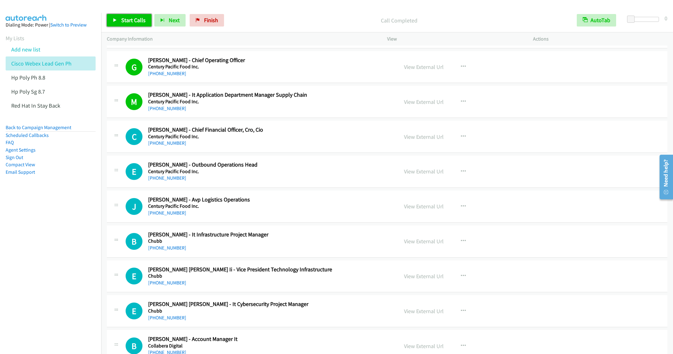
click at [127, 20] on span "Start Calls" at bounding box center [133, 20] width 24 height 7
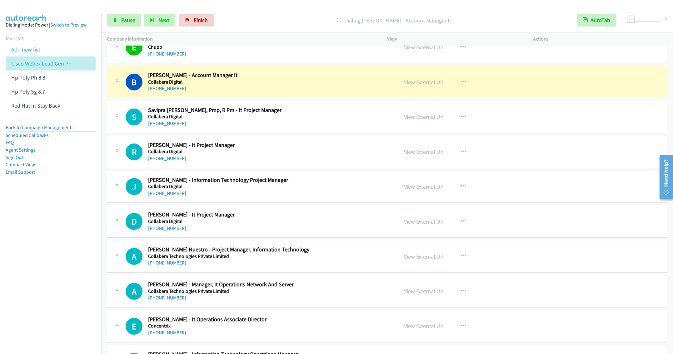
scroll to position [3420, 0]
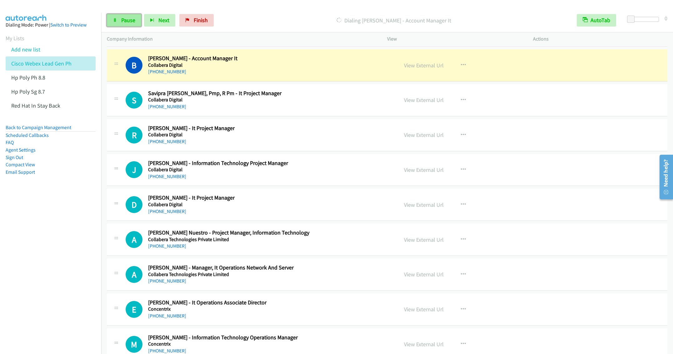
click at [116, 17] on link "Pause" at bounding box center [124, 20] width 34 height 12
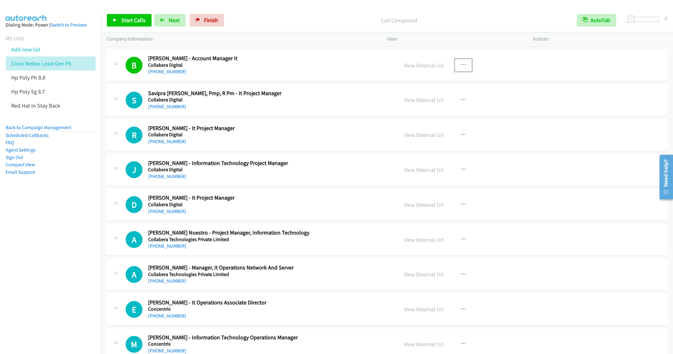
click at [461, 68] on icon "button" at bounding box center [463, 65] width 5 height 5
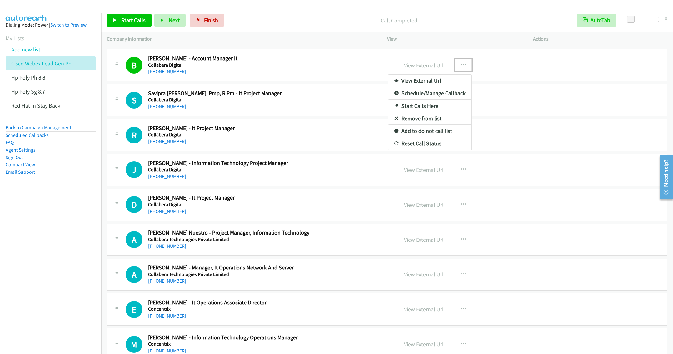
click at [413, 125] on link "Remove from list" at bounding box center [429, 118] width 83 height 12
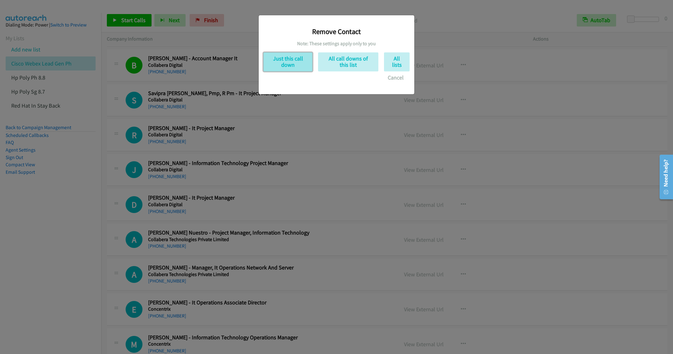
click at [288, 63] on button "Just this call down" at bounding box center [287, 61] width 49 height 19
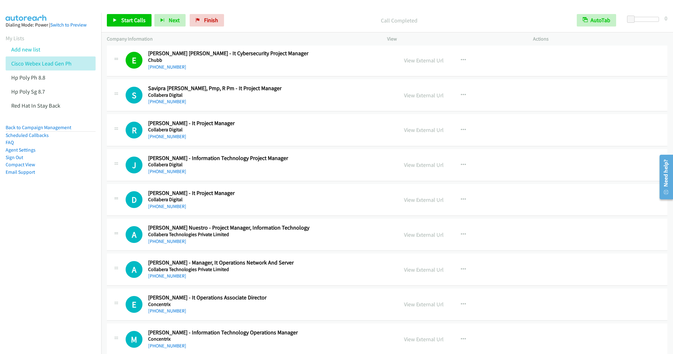
scroll to position [3373, 0]
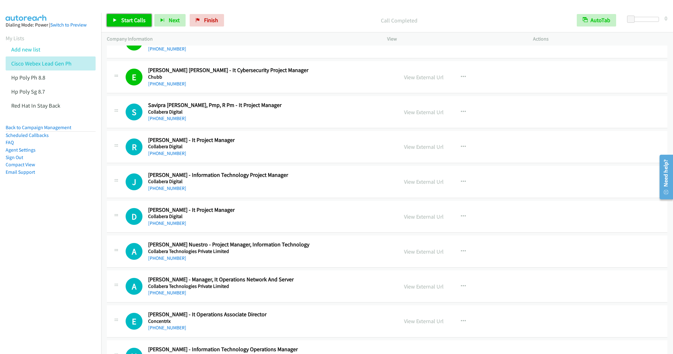
click at [126, 22] on span "Start Calls" at bounding box center [133, 20] width 24 height 7
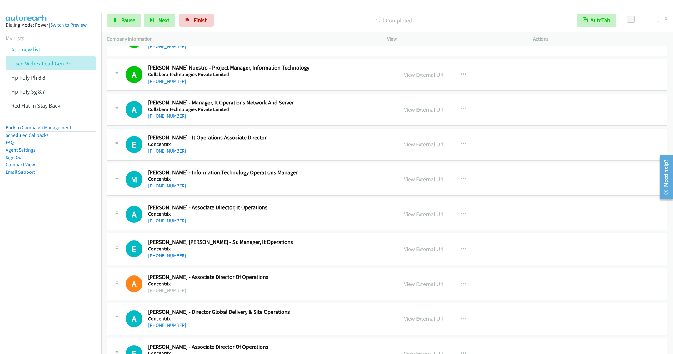
scroll to position [3560, 0]
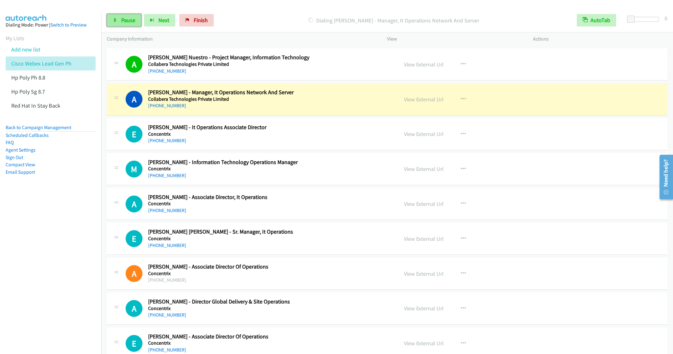
click at [128, 19] on span "Pause" at bounding box center [128, 20] width 14 height 7
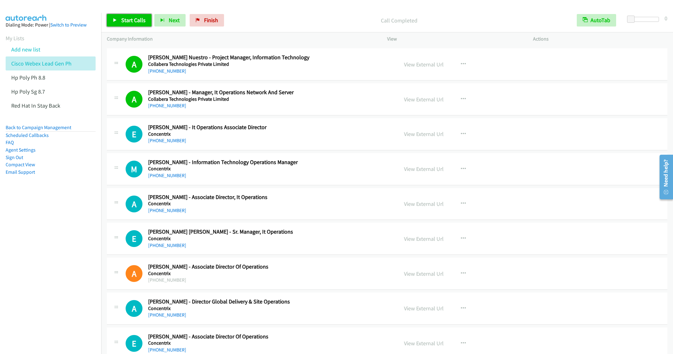
click at [121, 24] on link "Start Calls" at bounding box center [129, 20] width 45 height 12
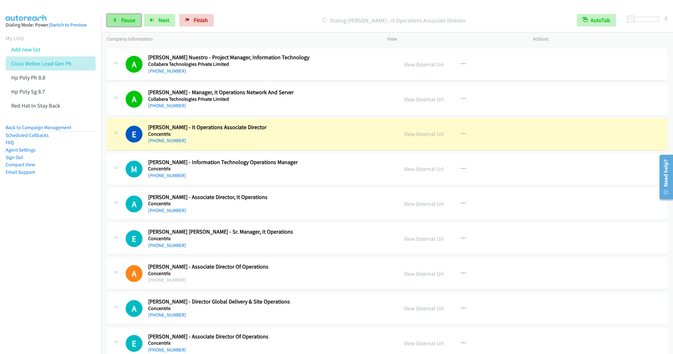
click at [123, 18] on span "Pause" at bounding box center [128, 20] width 14 height 7
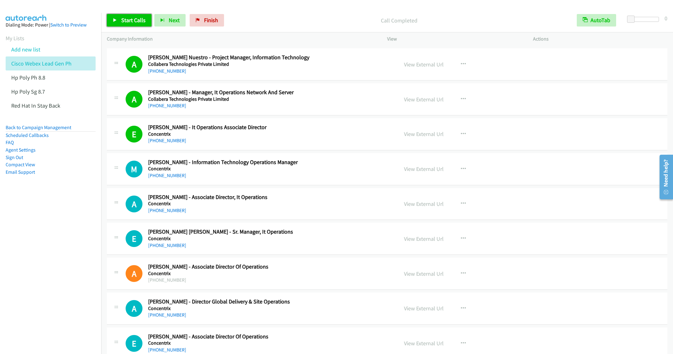
click at [127, 21] on span "Start Calls" at bounding box center [133, 20] width 24 height 7
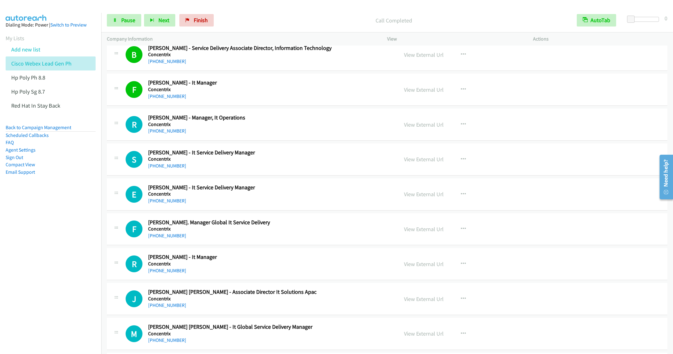
scroll to position [3935, 0]
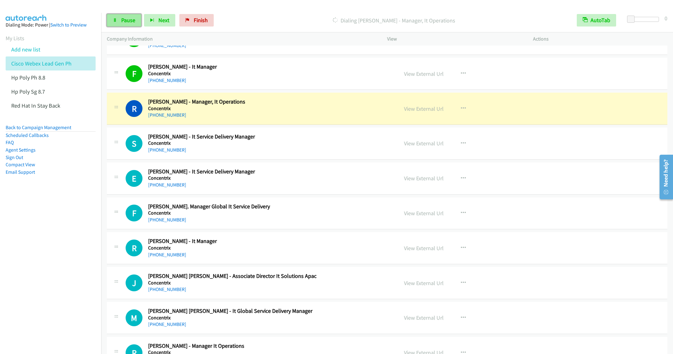
click at [120, 19] on link "Pause" at bounding box center [124, 20] width 34 height 12
